Goal: Obtain resource: Download file/media

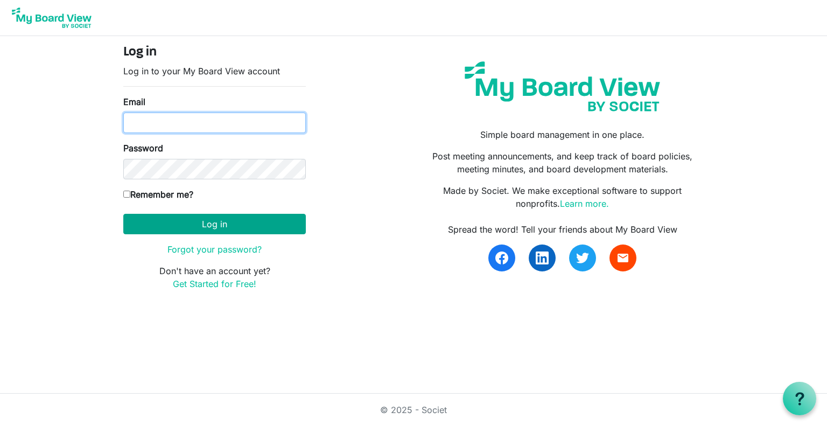
type input "[EMAIL_ADDRESS][DOMAIN_NAME]"
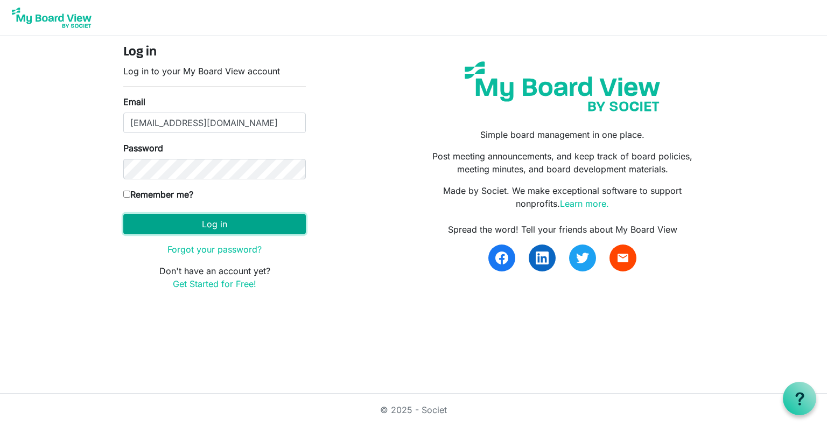
click at [222, 221] on button "Log in" at bounding box center [214, 224] width 182 height 20
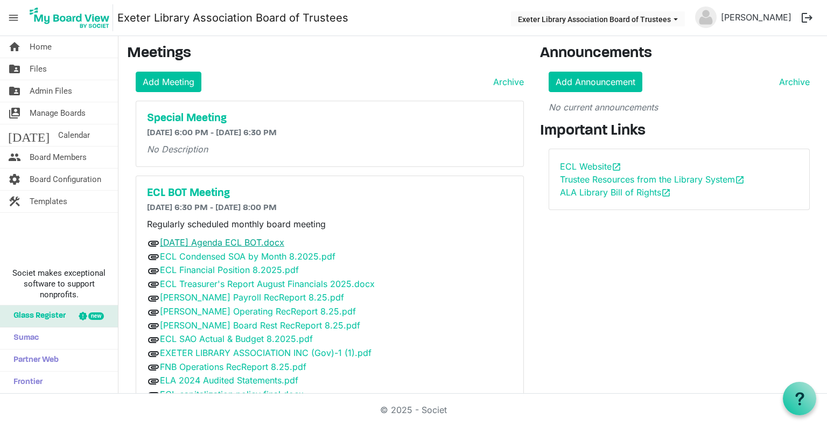
click at [239, 244] on link "[DATE] Agenda ECL BOT.docx" at bounding box center [222, 242] width 124 height 11
click at [245, 257] on link "ECL Condensed SOA by Month 8.2025.pdf" at bounding box center [247, 256] width 175 height 11
click at [223, 269] on link "ECL Financial Position 8.2025.pdf" at bounding box center [229, 269] width 139 height 11
click at [210, 284] on link "ECL Treasurer's Report August Financials 2025.docx" at bounding box center [267, 283] width 215 height 11
